Goal: Information Seeking & Learning: Learn about a topic

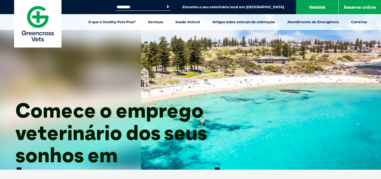
click at [170, 69] on div "Comece o emprego veterinário dos seus sonhos em [GEOGRAPHIC_DATA]!" at bounding box center [190, 84] width 381 height 169
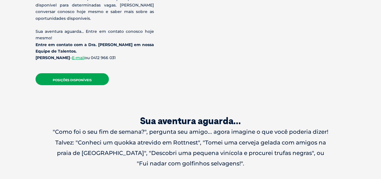
scroll to position [474, 0]
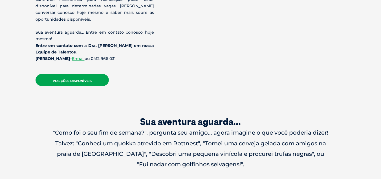
click at [82, 74] on link "Posições disponíveis" at bounding box center [72, 80] width 73 height 12
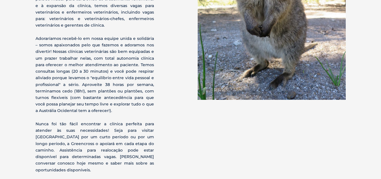
scroll to position [323, 0]
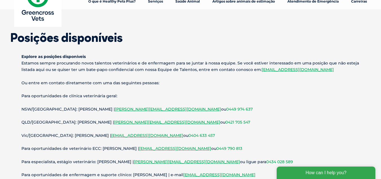
scroll to position [21, 0]
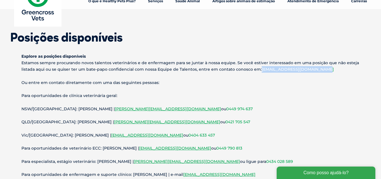
drag, startPoint x: 320, startPoint y: 71, endPoint x: 258, endPoint y: 71, distance: 61.3
click at [258, 71] on p "Explore as posições disponíveis Estamos sempre procurando novos talentos veteri…" at bounding box center [190, 63] width 339 height 20
copy font "vetrecruitment@gxltd.com.au"
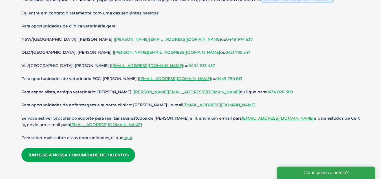
scroll to position [91, 0]
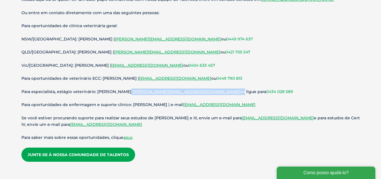
drag, startPoint x: 191, startPoint y: 93, endPoint x: 126, endPoint y: 92, distance: 64.1
click at [126, 92] on p "Para especialista, estágio veterinário: Shauna James | Shauna.James@gxltd.com.a…" at bounding box center [190, 91] width 339 height 6
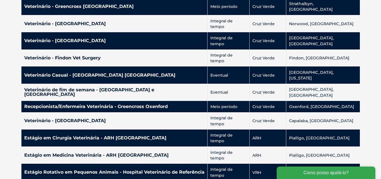
scroll to position [1510, 0]
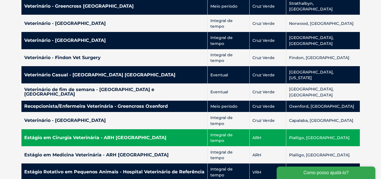
click at [201, 135] on h4 "Estágio em Cirurgia Veterinária - ARH Canberra" at bounding box center [114, 137] width 181 height 5
